Goal: Check status: Check status

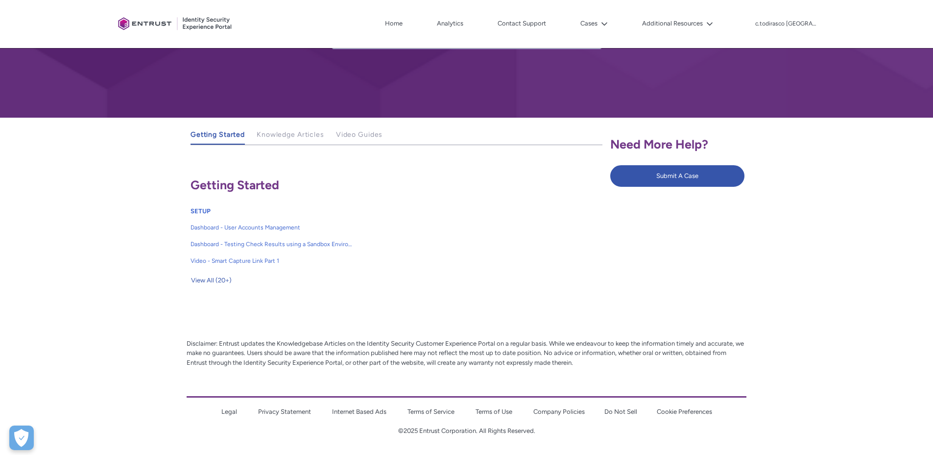
click at [863, 288] on div "Need More Help? Submit A Case" at bounding box center [747, 214] width 280 height 193
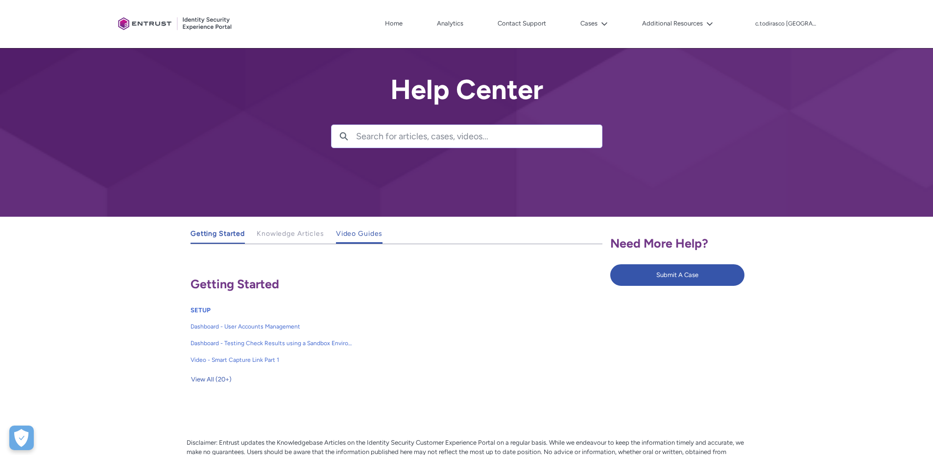
click at [346, 237] on span "Video Guides" at bounding box center [359, 233] width 47 height 8
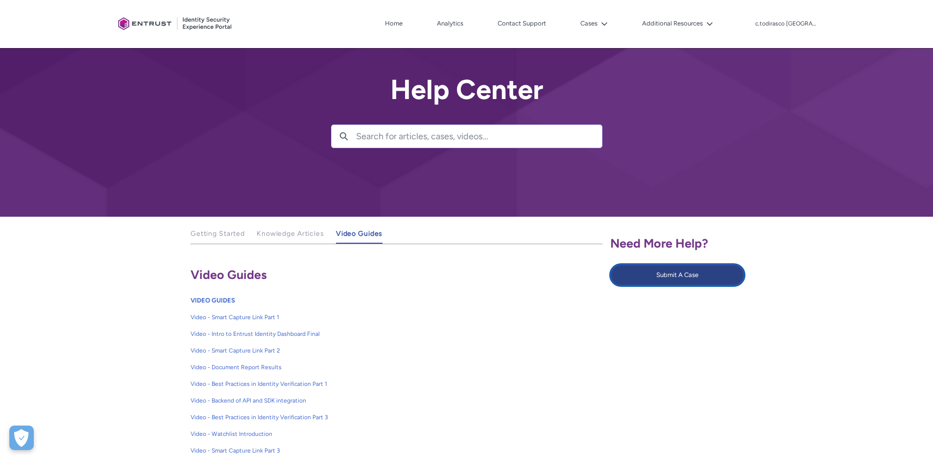
click at [674, 277] on button "Submit A Case" at bounding box center [677, 275] width 134 height 22
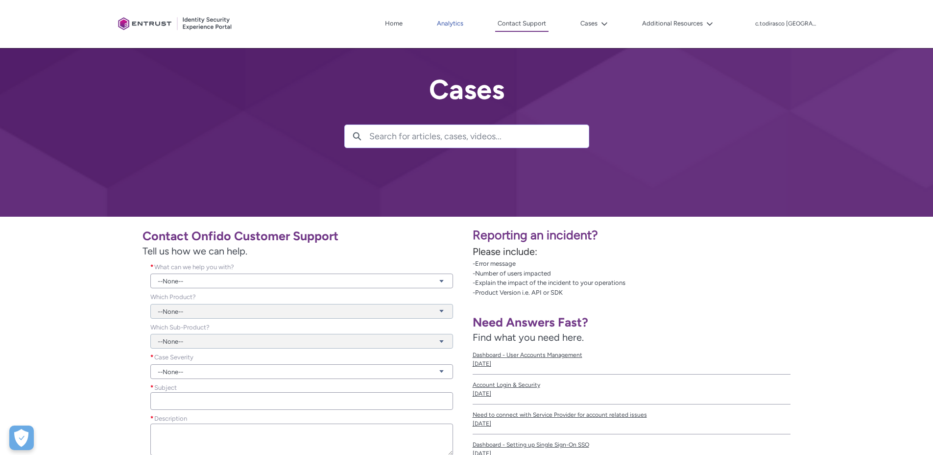
click at [466, 18] on link "Analytics" at bounding box center [450, 23] width 31 height 15
click at [608, 21] on lightning-icon at bounding box center [603, 23] width 10 height 7
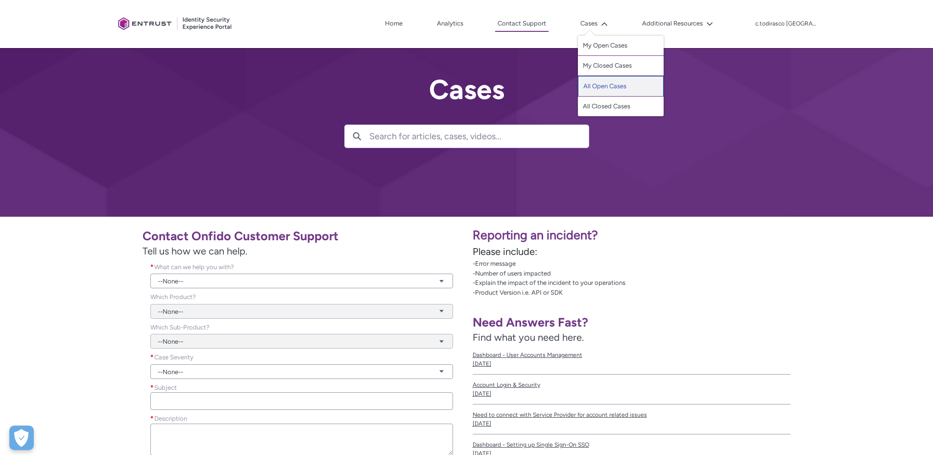
click at [629, 84] on link "All Open Cases" at bounding box center [621, 86] width 86 height 21
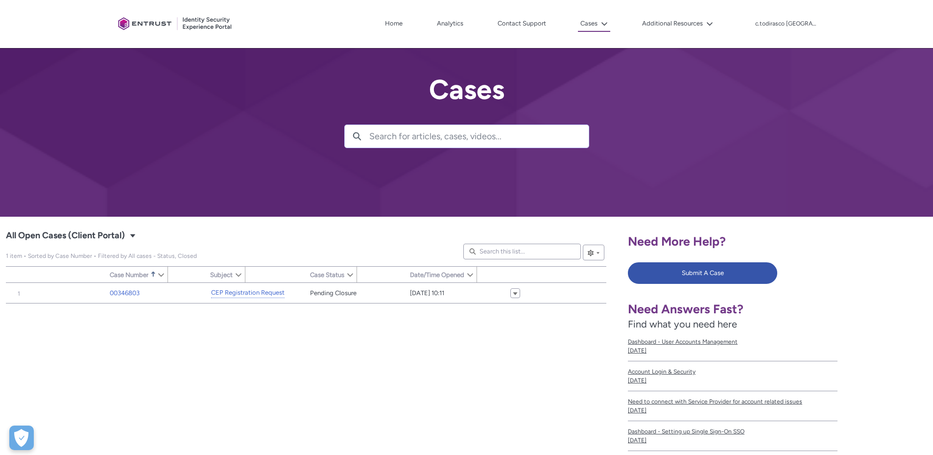
type input "240"
type input "329"
type input "270"
type input "275"
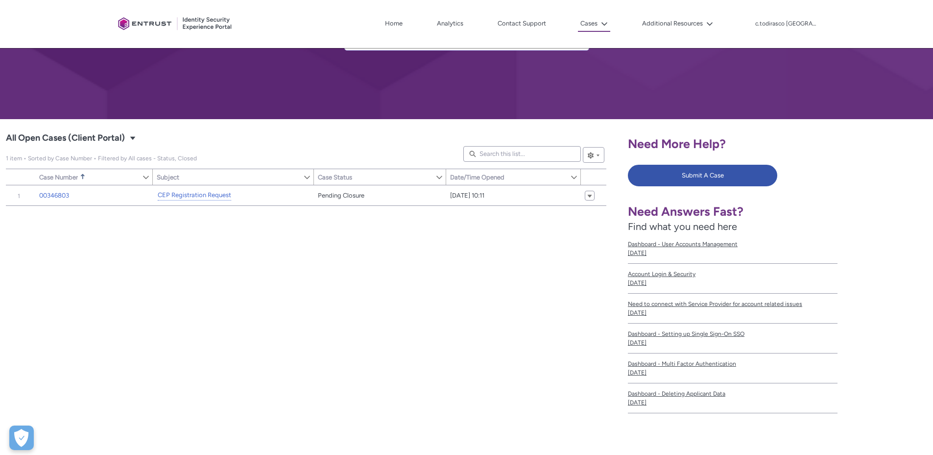
scroll to position [59, 0]
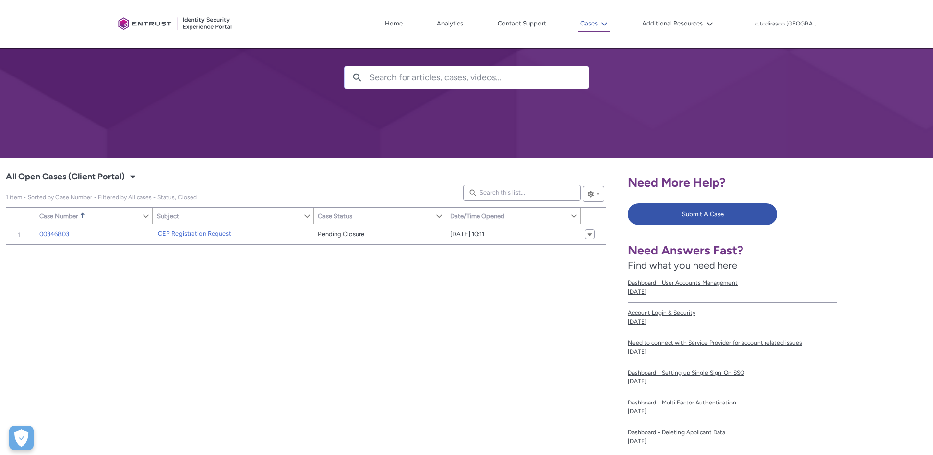
click at [610, 19] on button "Cases" at bounding box center [594, 24] width 32 height 16
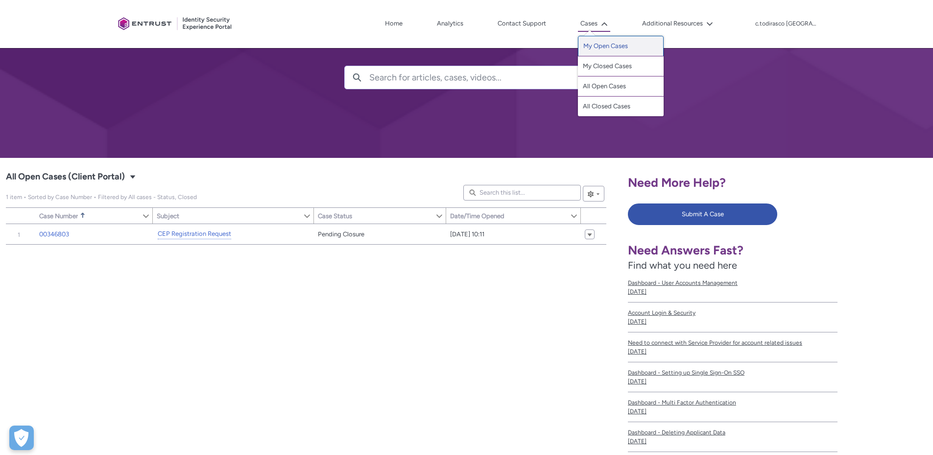
click at [625, 52] on link "My Open Cases" at bounding box center [621, 46] width 86 height 21
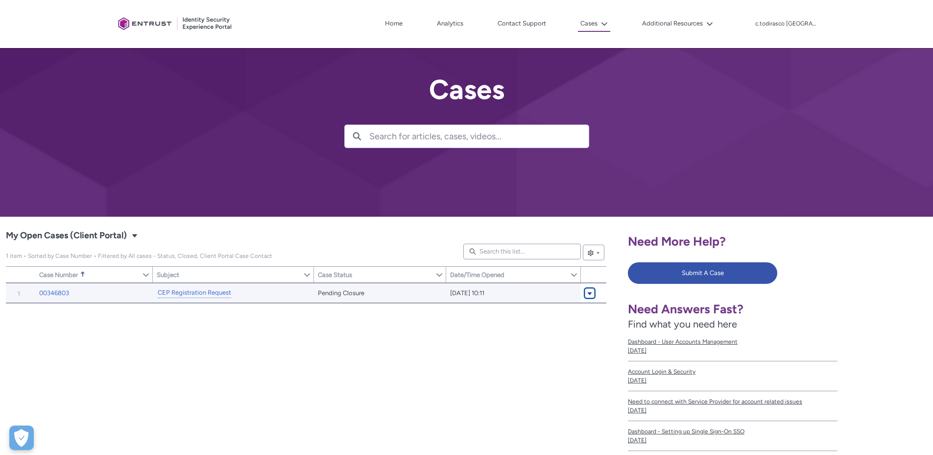
click at [591, 292] on span "My Open Cases (Client Portal)" at bounding box center [590, 292] width 6 height 7
drag, startPoint x: 516, startPoint y: 413, endPoint x: 462, endPoint y: 396, distance: 56.4
click at [511, 409] on div "Item Number Sort Case Number Sorted Ascending Show Case Number Column Actions S…" at bounding box center [306, 422] width 601 height 278
click at [396, 294] on span "Pending Closure" at bounding box center [380, 293] width 124 height 10
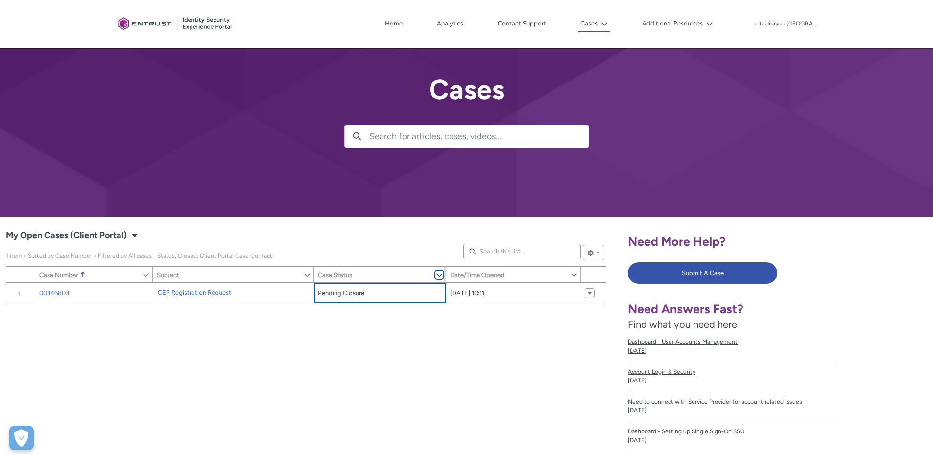
click at [439, 274] on lightning-primitive-icon "Case Status" at bounding box center [439, 274] width 7 height 7
click at [478, 369] on div "Item Number Sort Case Number Sorted Ascending Show Case Number Column Actions S…" at bounding box center [306, 422] width 601 height 278
click at [528, 26] on link "Contact Support" at bounding box center [521, 23] width 53 height 15
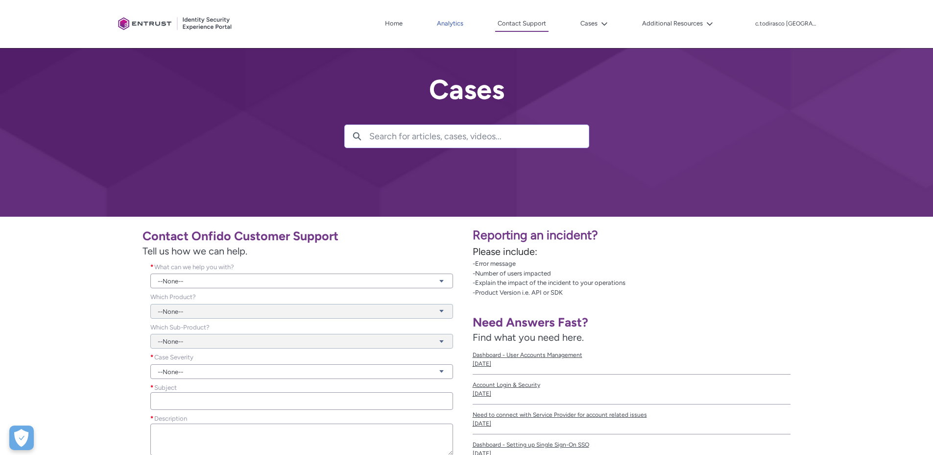
click at [459, 26] on link "Analytics" at bounding box center [450, 23] width 31 height 15
click at [400, 26] on link "Home" at bounding box center [394, 23] width 23 height 15
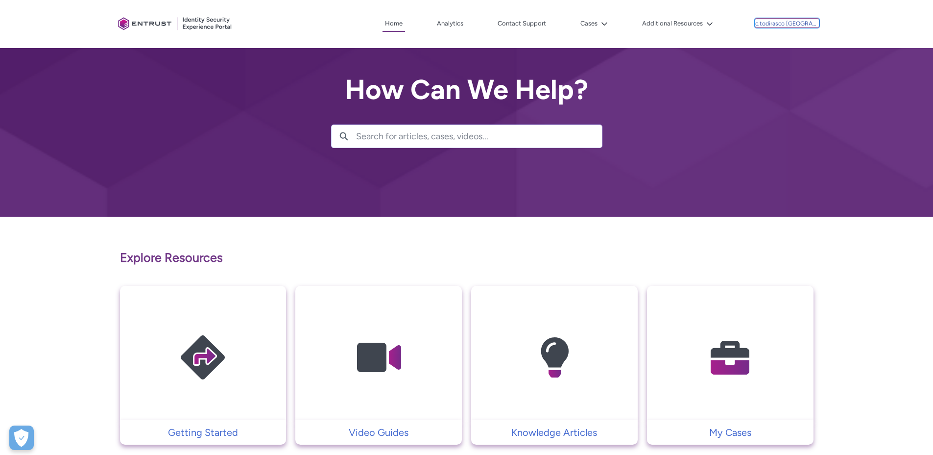
click at [784, 24] on p "c.todirasco [GEOGRAPHIC_DATA]" at bounding box center [787, 24] width 64 height 7
click at [854, 154] on div at bounding box center [466, 108] width 933 height 217
